Goal: Complete application form

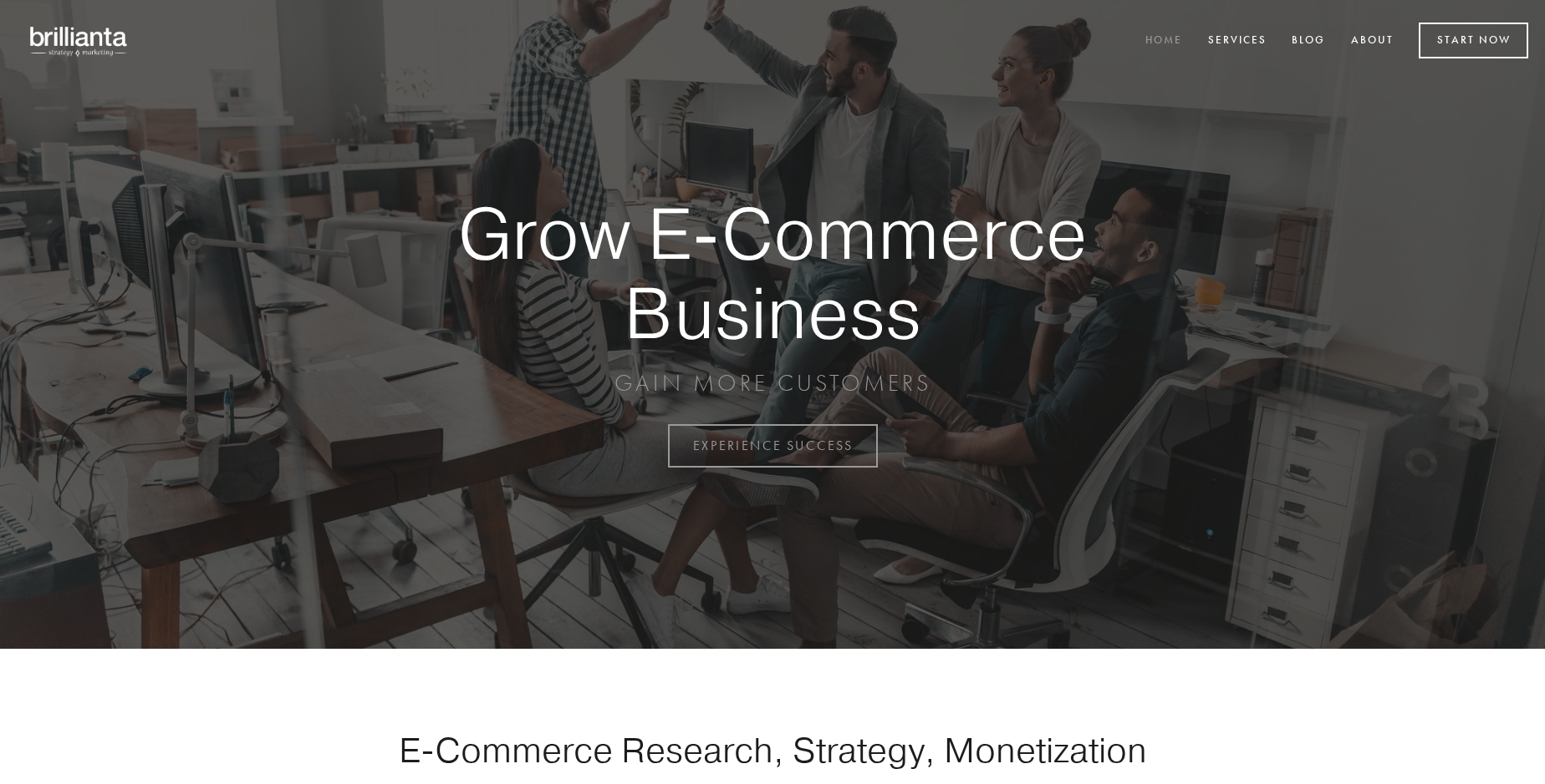
scroll to position [4379, 0]
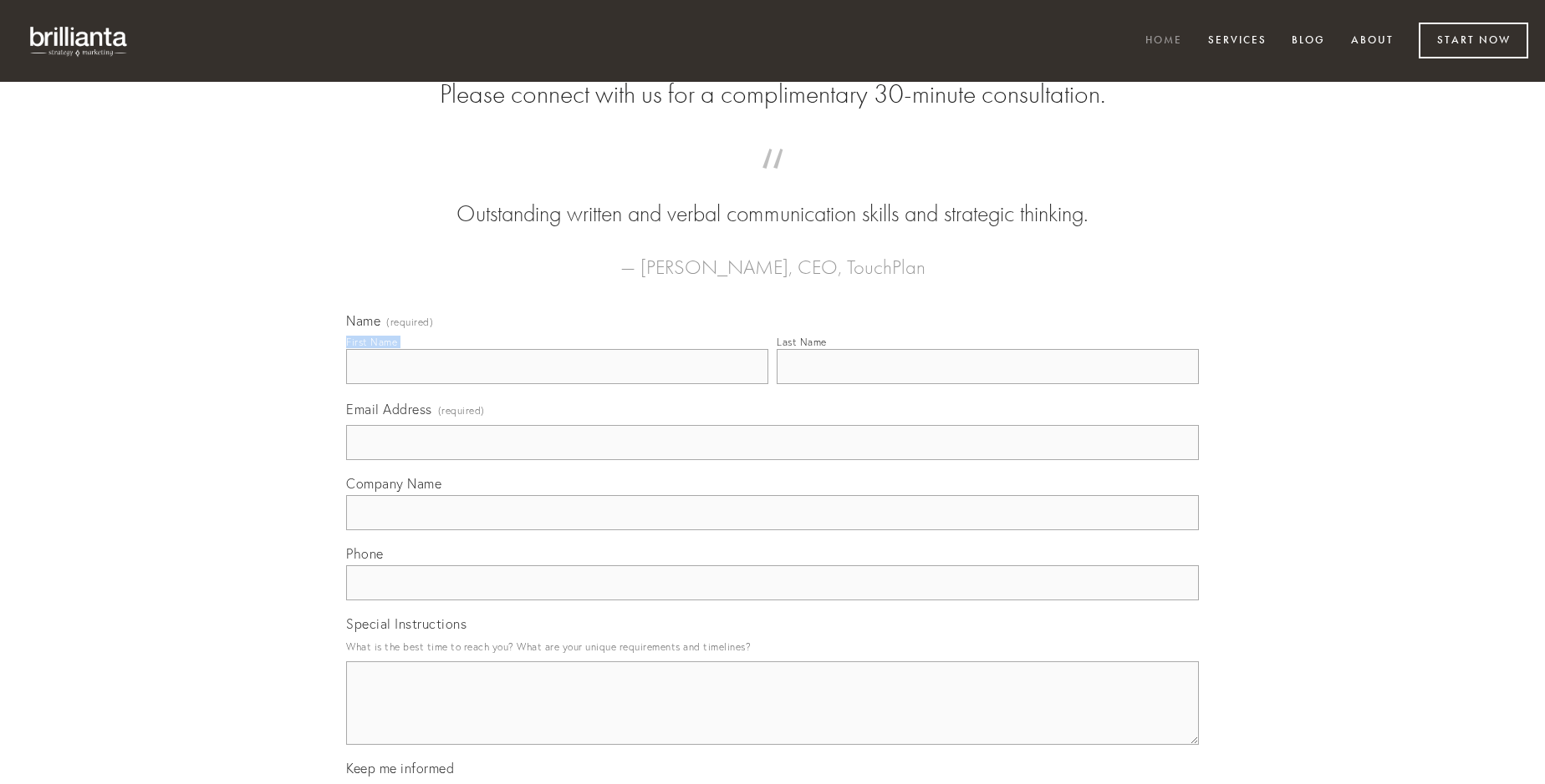
type input "[PERSON_NAME]"
click at [987, 385] on input "Last Name" at bounding box center [987, 366] width 422 height 35
type input "[PERSON_NAME]"
click at [772, 461] on input "Email Address (required)" at bounding box center [772, 442] width 852 height 35
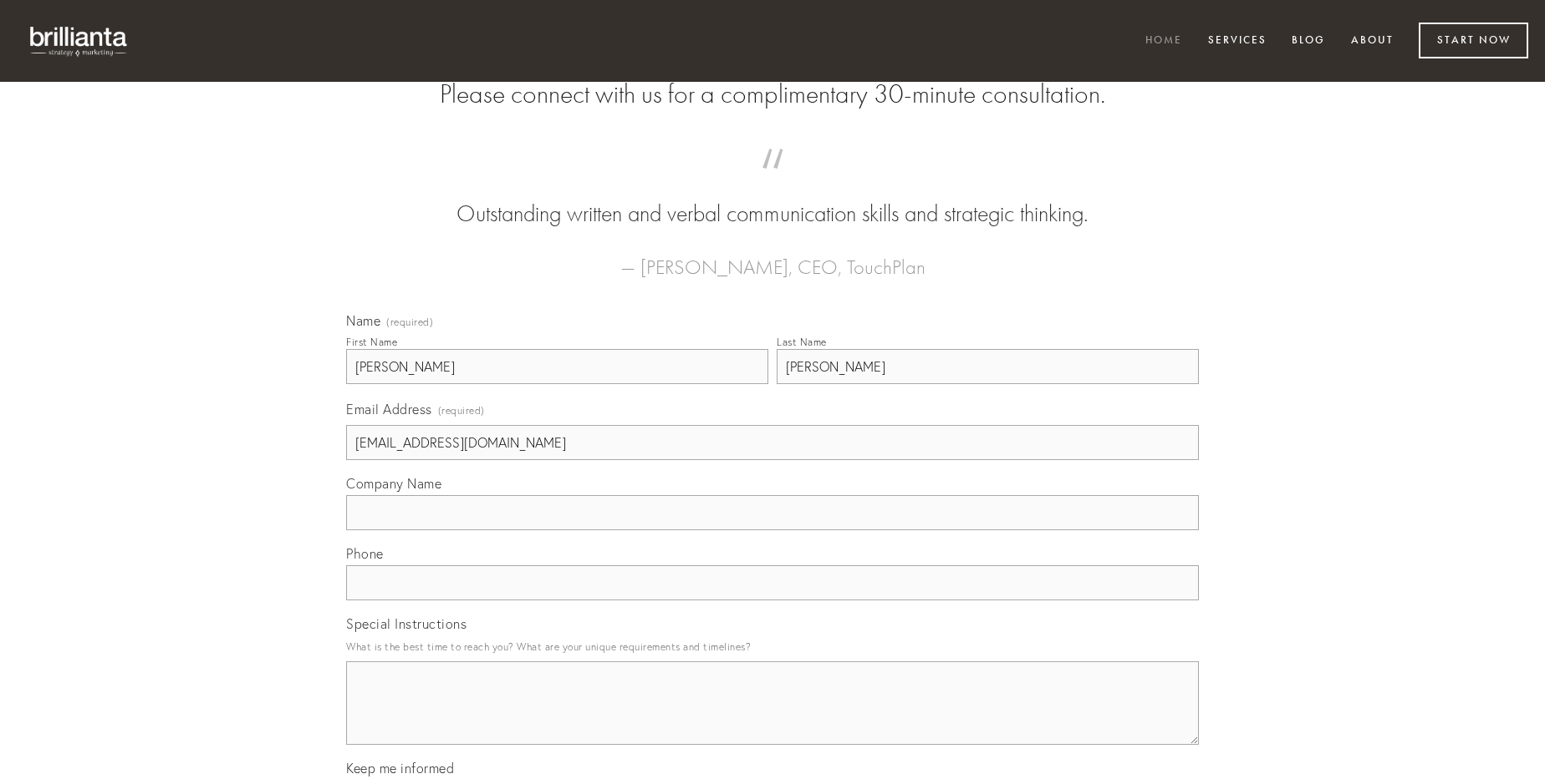
type input "[EMAIL_ADDRESS][DOMAIN_NAME]"
click at [772, 530] on input "Company Name" at bounding box center [772, 513] width 852 height 35
type input "adopto"
click at [772, 601] on input "text" at bounding box center [772, 583] width 852 height 35
click at [772, 718] on textarea "Special Instructions" at bounding box center [772, 702] width 852 height 83
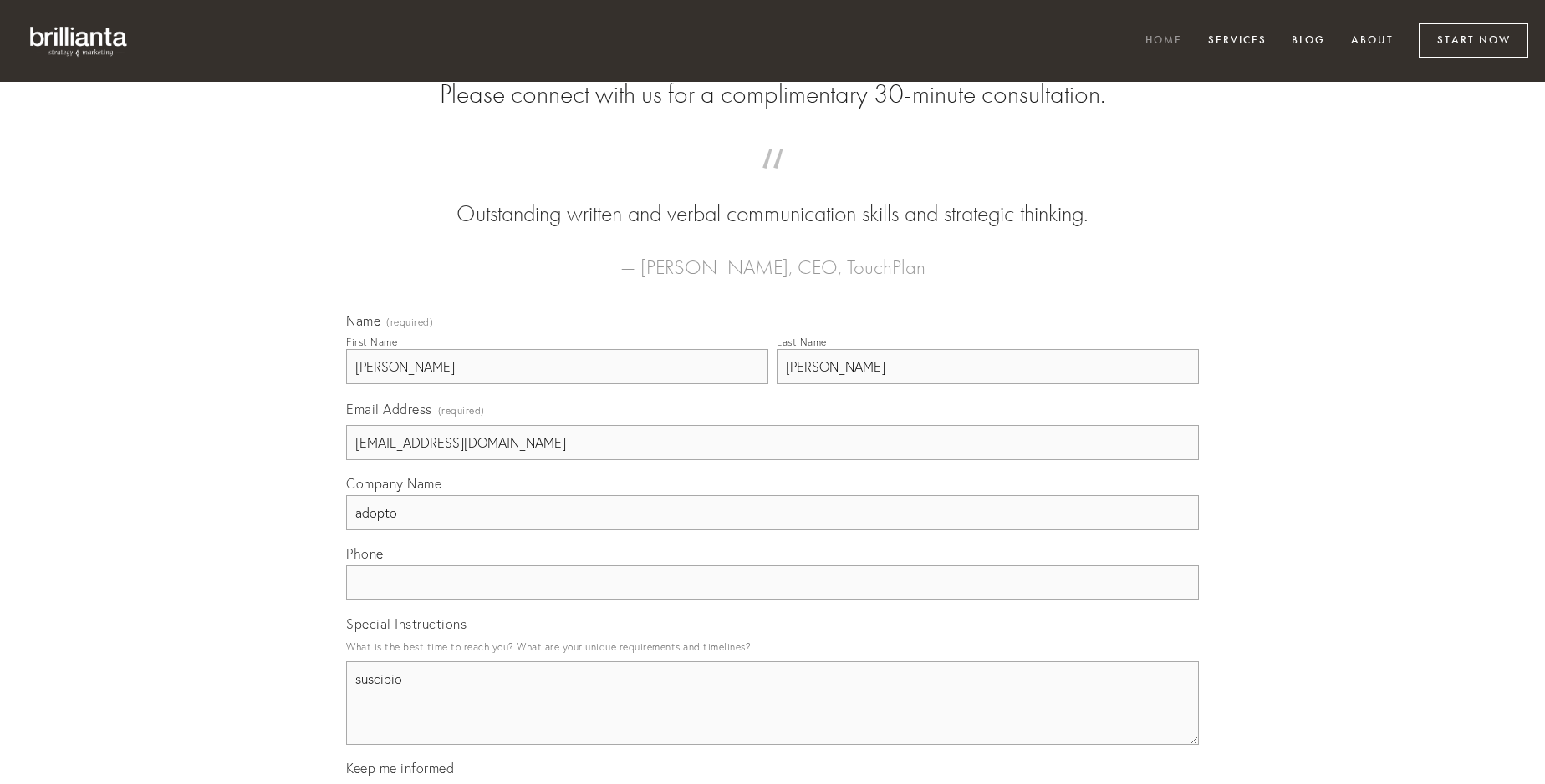
type textarea "suscipio"
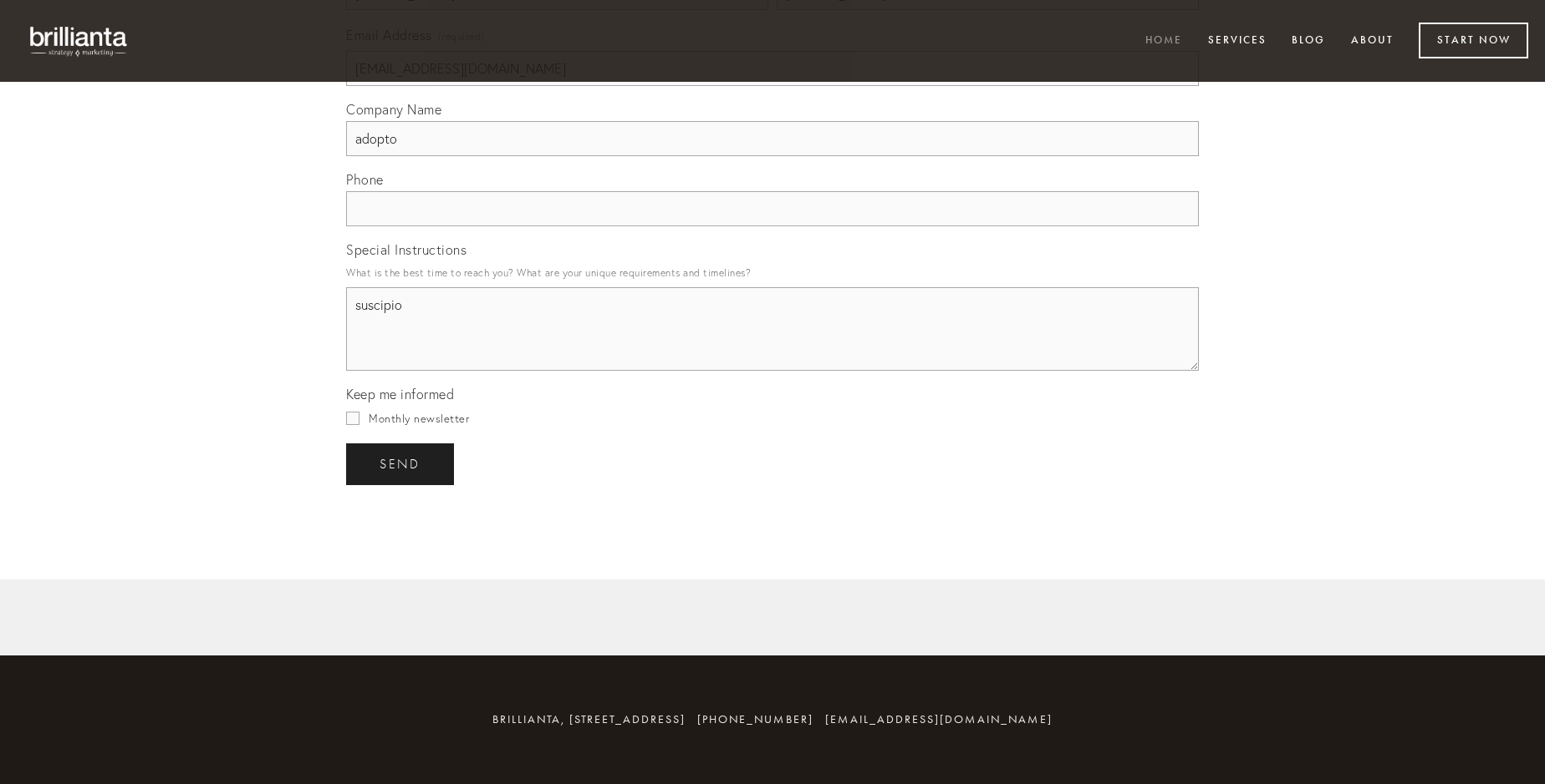
click at [401, 463] on span "send" at bounding box center [400, 464] width 41 height 15
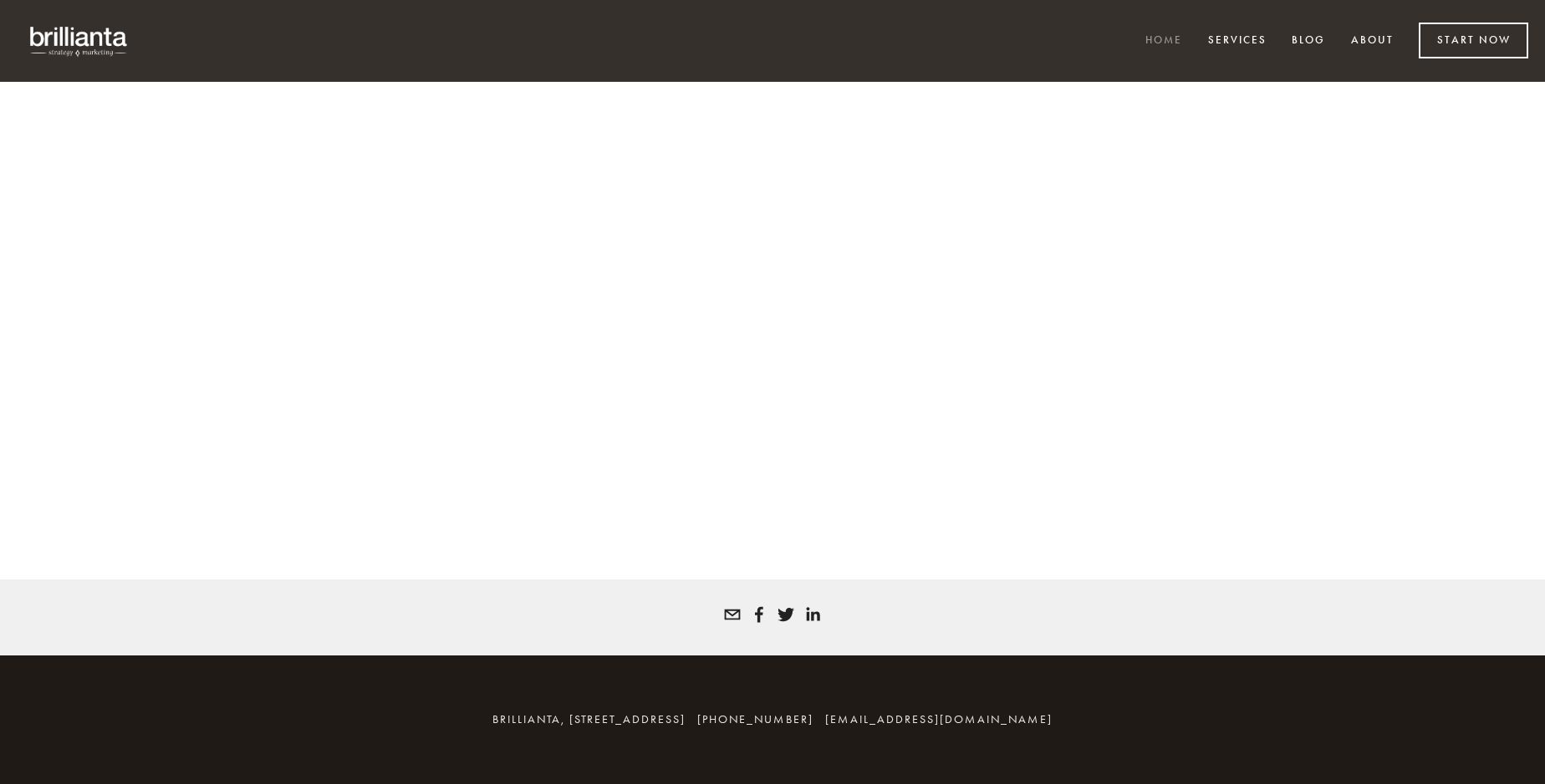
scroll to position [4357, 0]
